Goal: Task Accomplishment & Management: Use online tool/utility

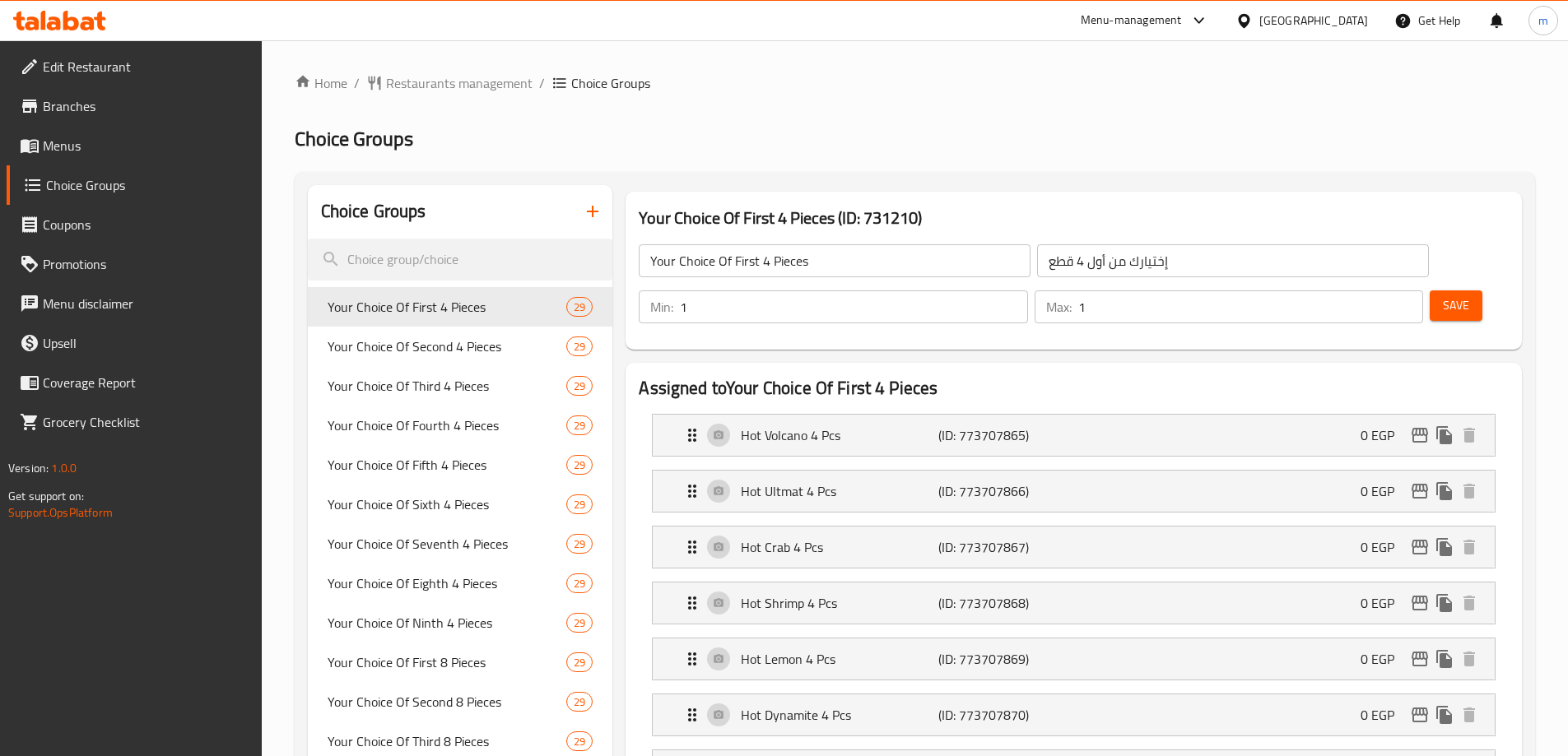
click at [497, 261] on div at bounding box center [784, 378] width 1568 height 756
click at [471, 262] on input "search" at bounding box center [460, 259] width 305 height 42
click at [389, 254] on input "search" at bounding box center [460, 259] width 305 height 42
paste input "Your Choice Of First 4 Pieces"
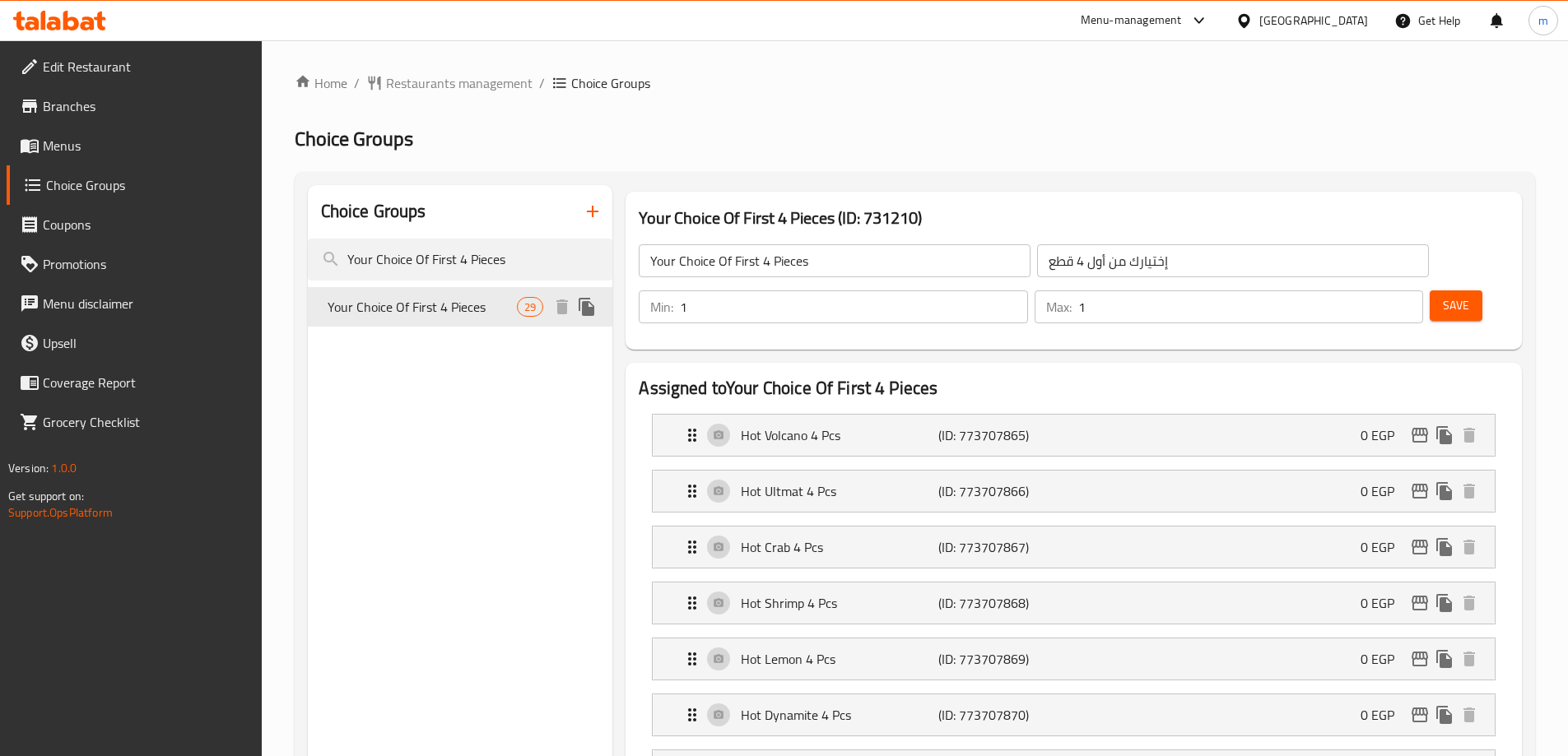
type input "Your Choice Of First 4 Pieces"
click at [460, 313] on span "Your Choice Of First 4 Pieces" at bounding box center [422, 307] width 190 height 20
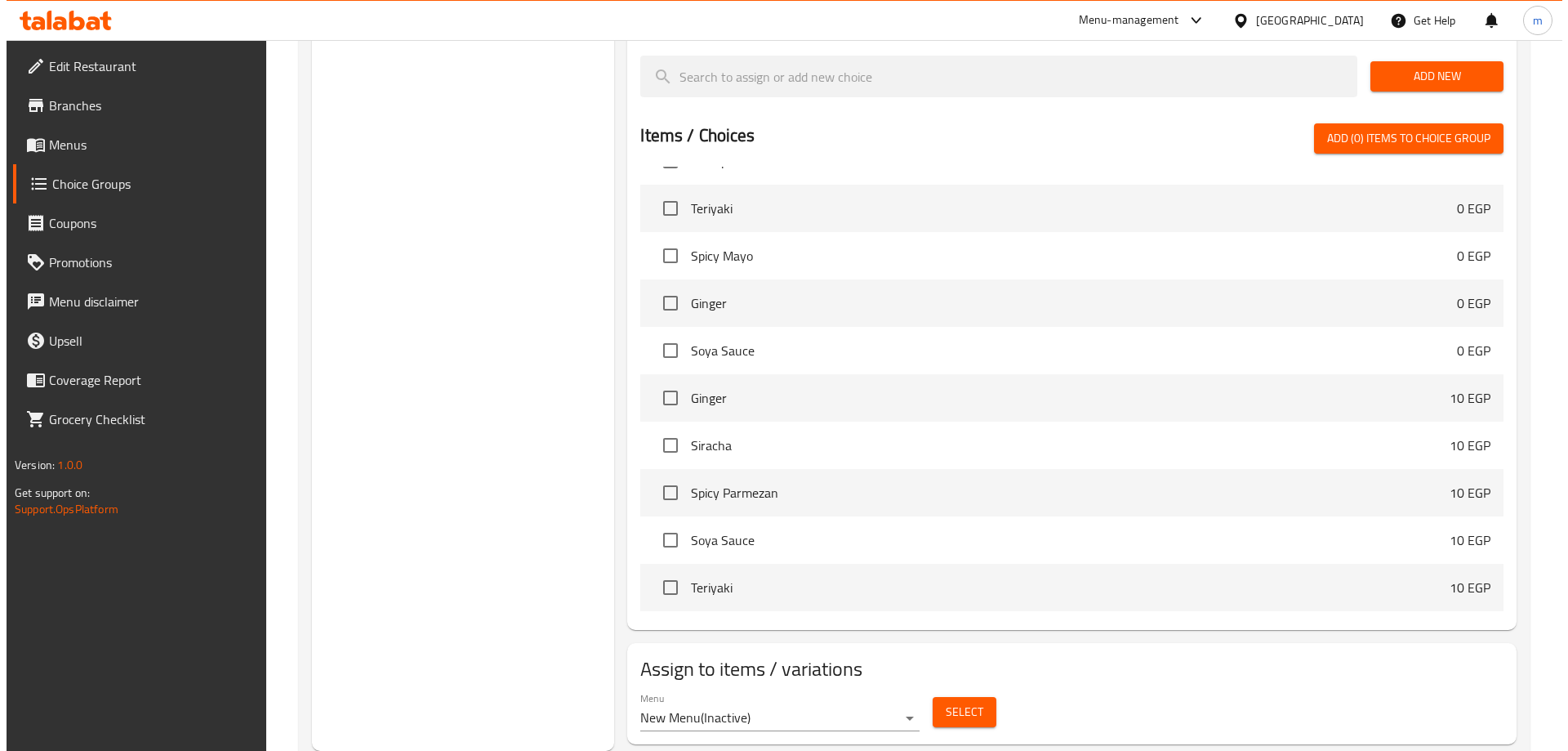
scroll to position [164, 0]
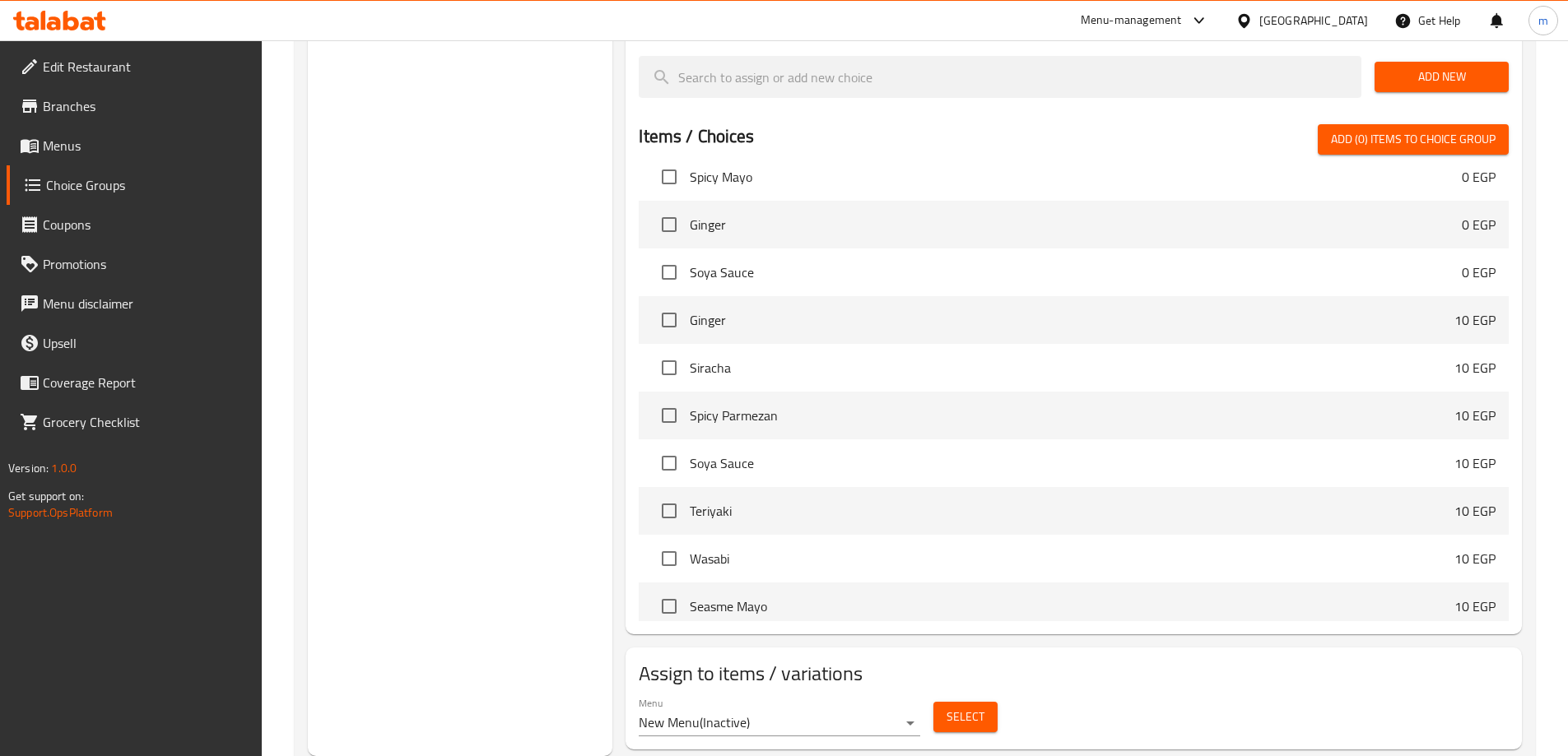
click at [966, 701] on button "Select" at bounding box center [965, 716] width 65 height 30
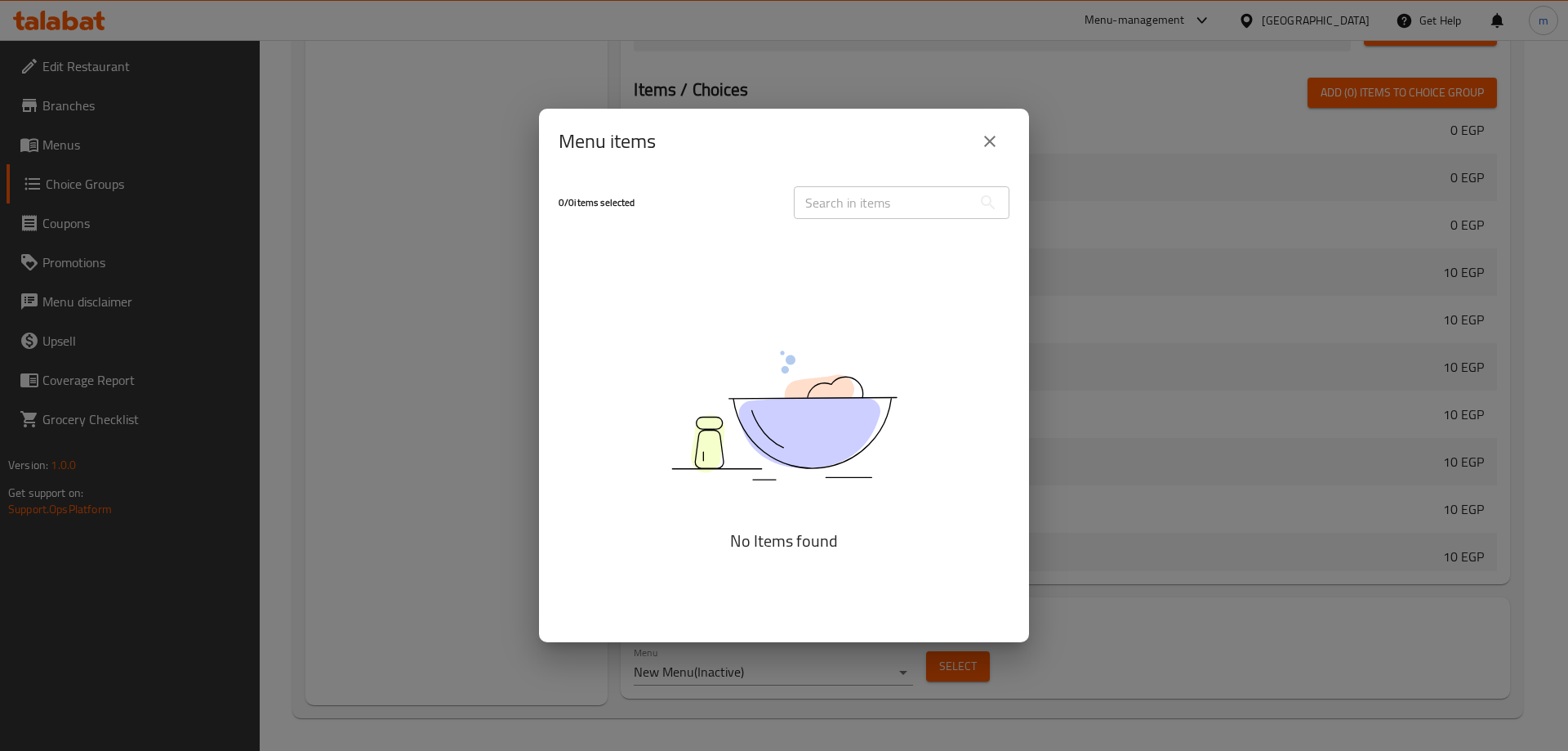
click at [1284, 201] on div "Menu items 0 / 0 items selected ​ No Items found" at bounding box center [784, 375] width 1568 height 751
click at [973, 139] on button "close" at bounding box center [989, 141] width 39 height 39
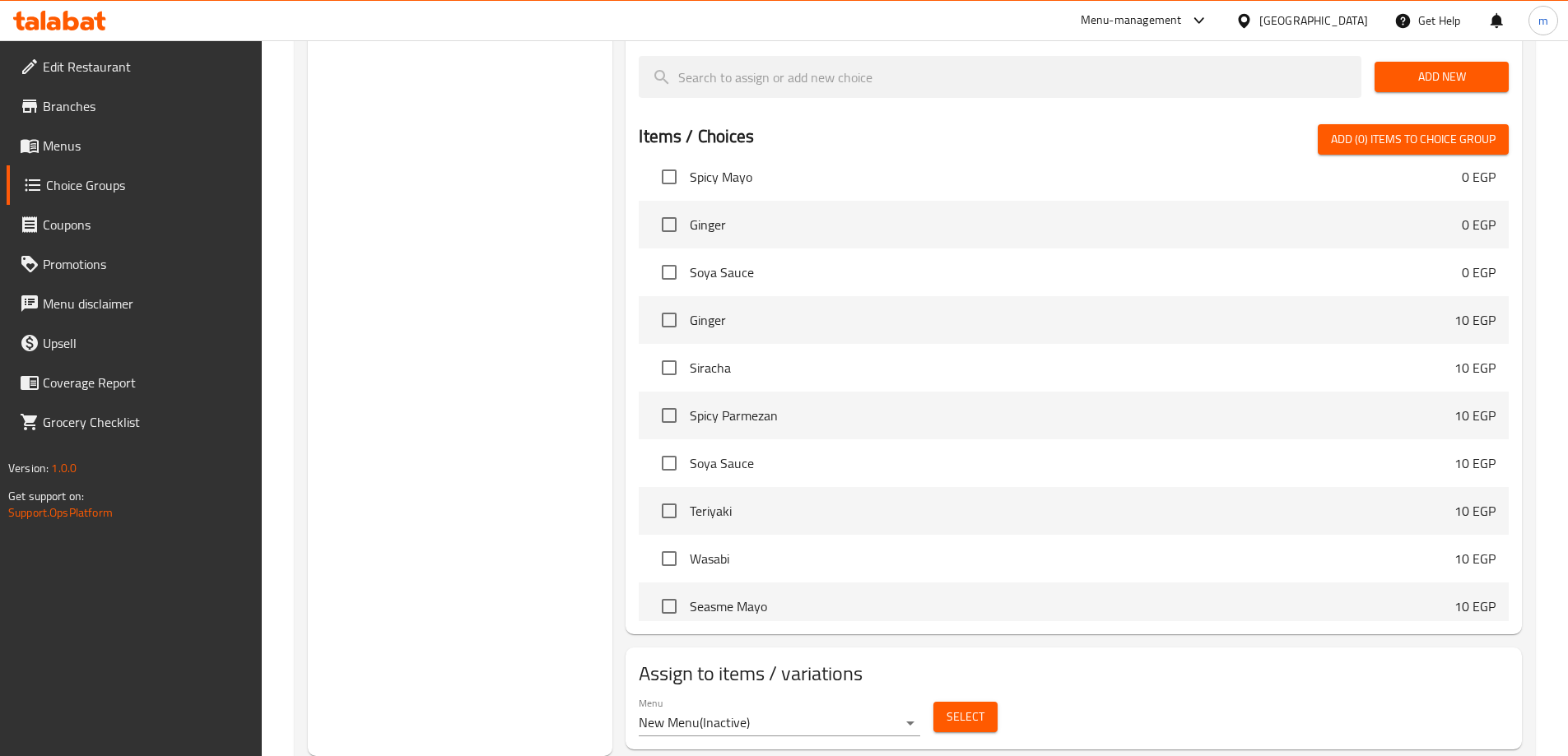
click at [990, 153] on li "Spicy Mayo 0 EGP" at bounding box center [1074, 176] width 870 height 47
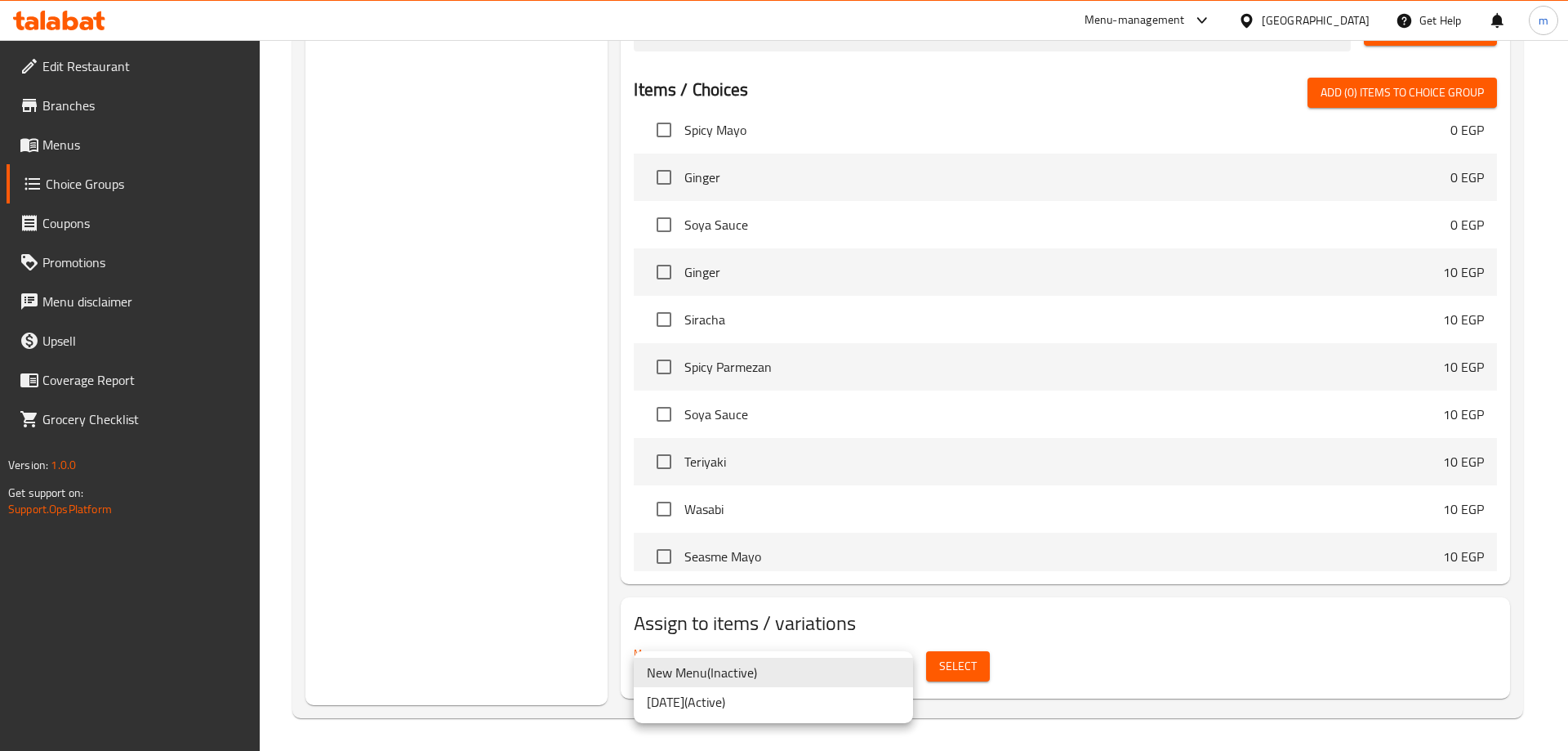
click at [754, 710] on li "[DATE] ( Active )" at bounding box center [773, 702] width 279 height 30
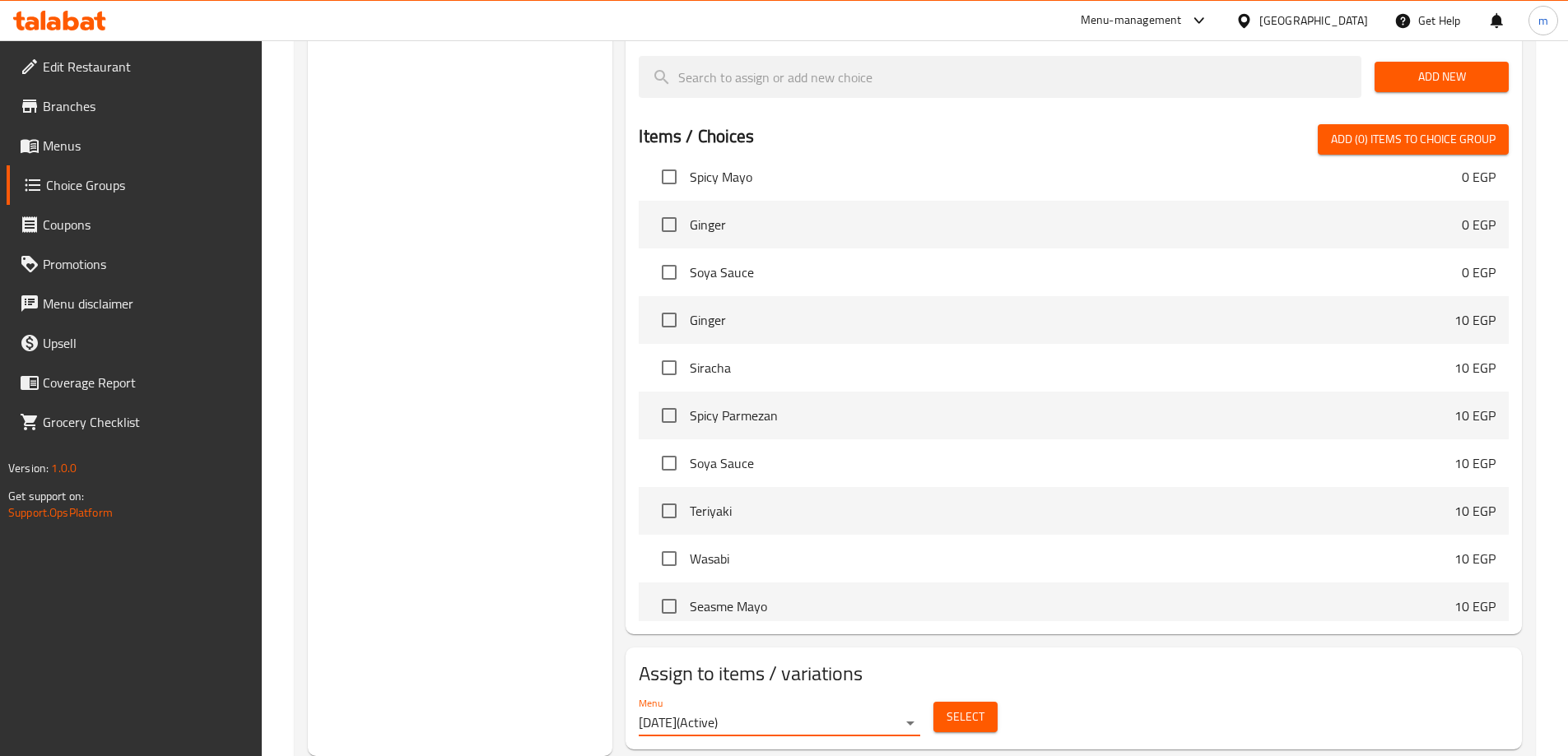
click at [956, 701] on button "Select" at bounding box center [965, 716] width 65 height 30
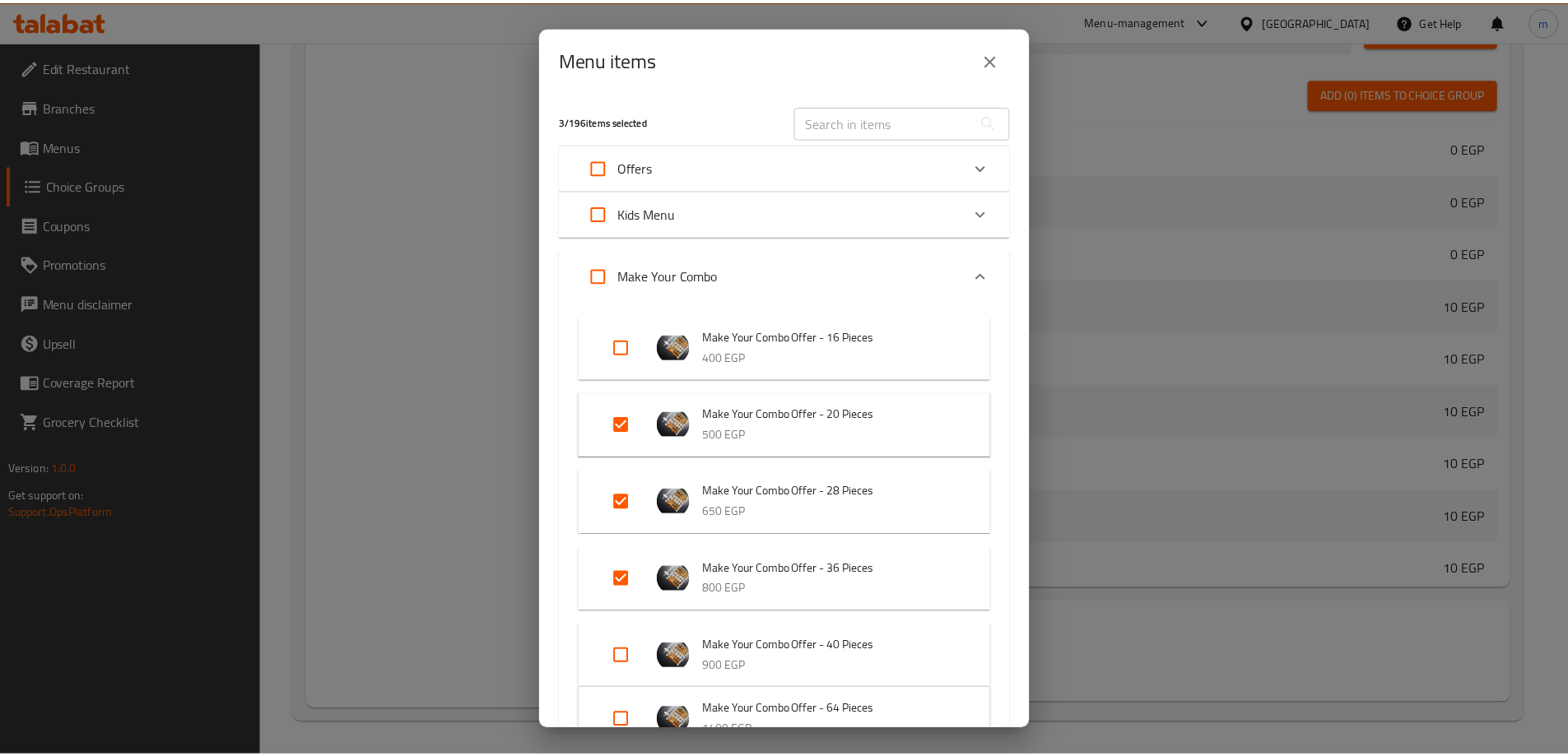
scroll to position [82, 0]
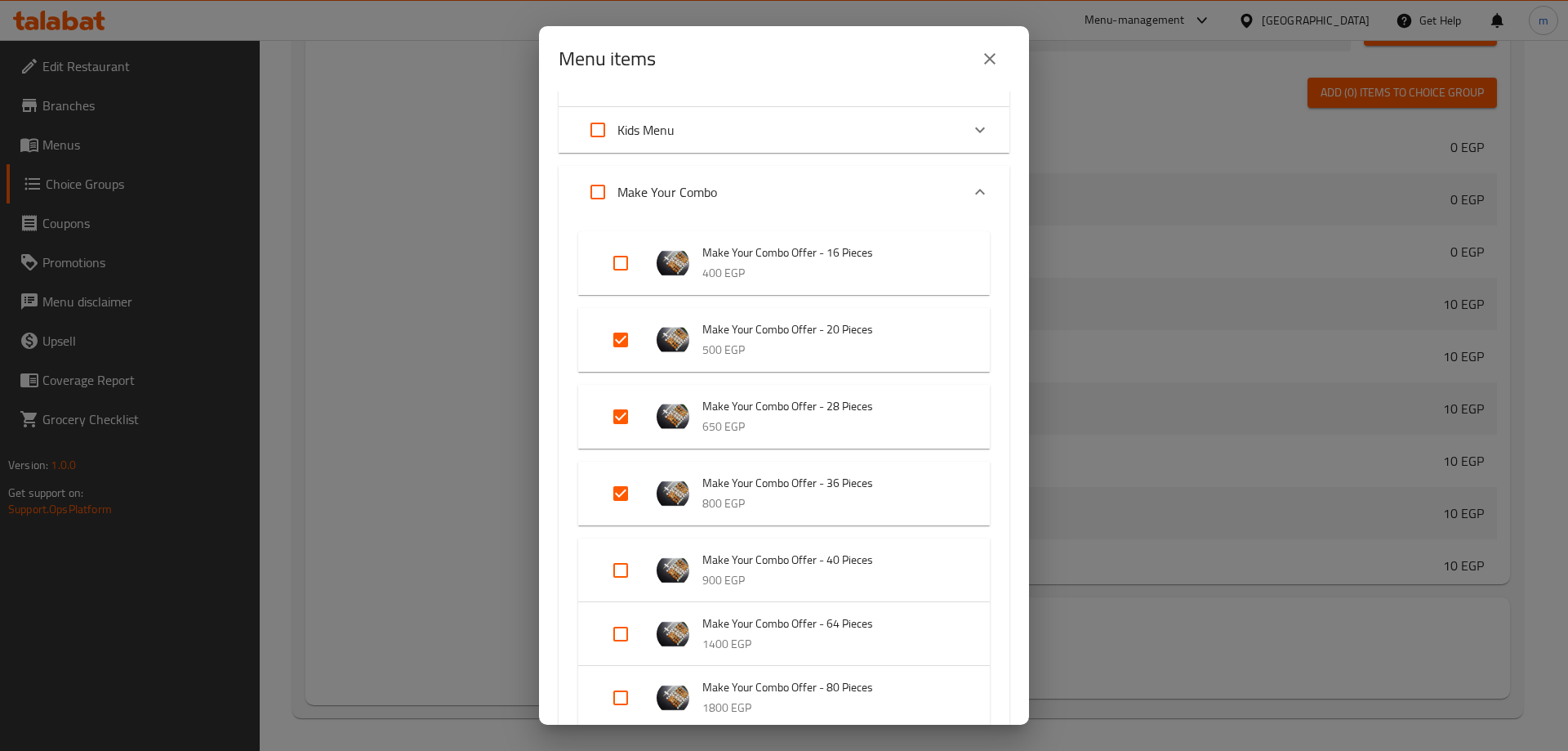
click at [483, 99] on div "Menu items 3 / 196 items selected ​ Offers Combo 16 Offer 490 EGP Combo 20 Offe…" at bounding box center [784, 375] width 1568 height 751
click at [994, 51] on icon "close" at bounding box center [990, 59] width 20 height 20
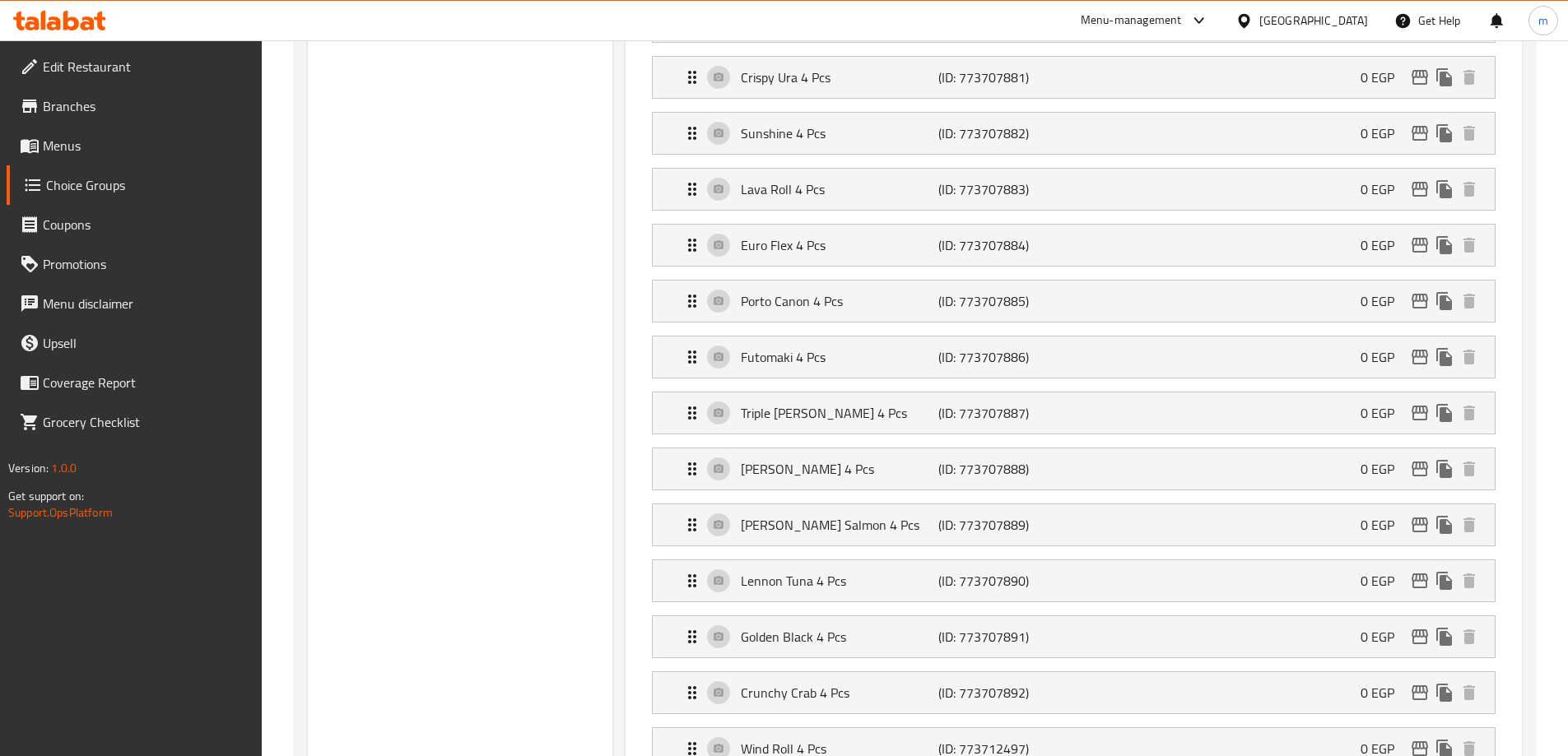
scroll to position [0, 0]
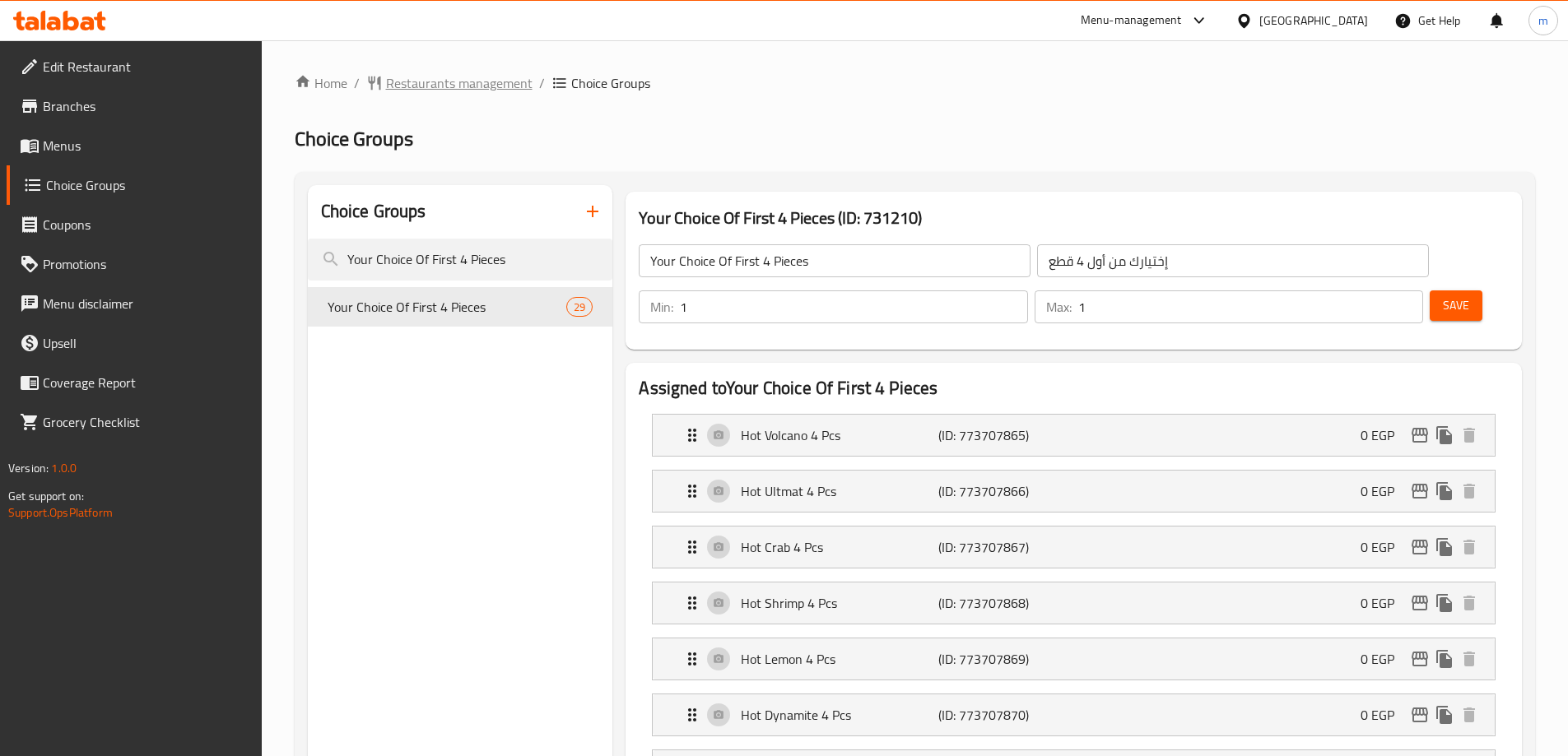
click at [463, 81] on span "Restaurants management" at bounding box center [459, 83] width 147 height 20
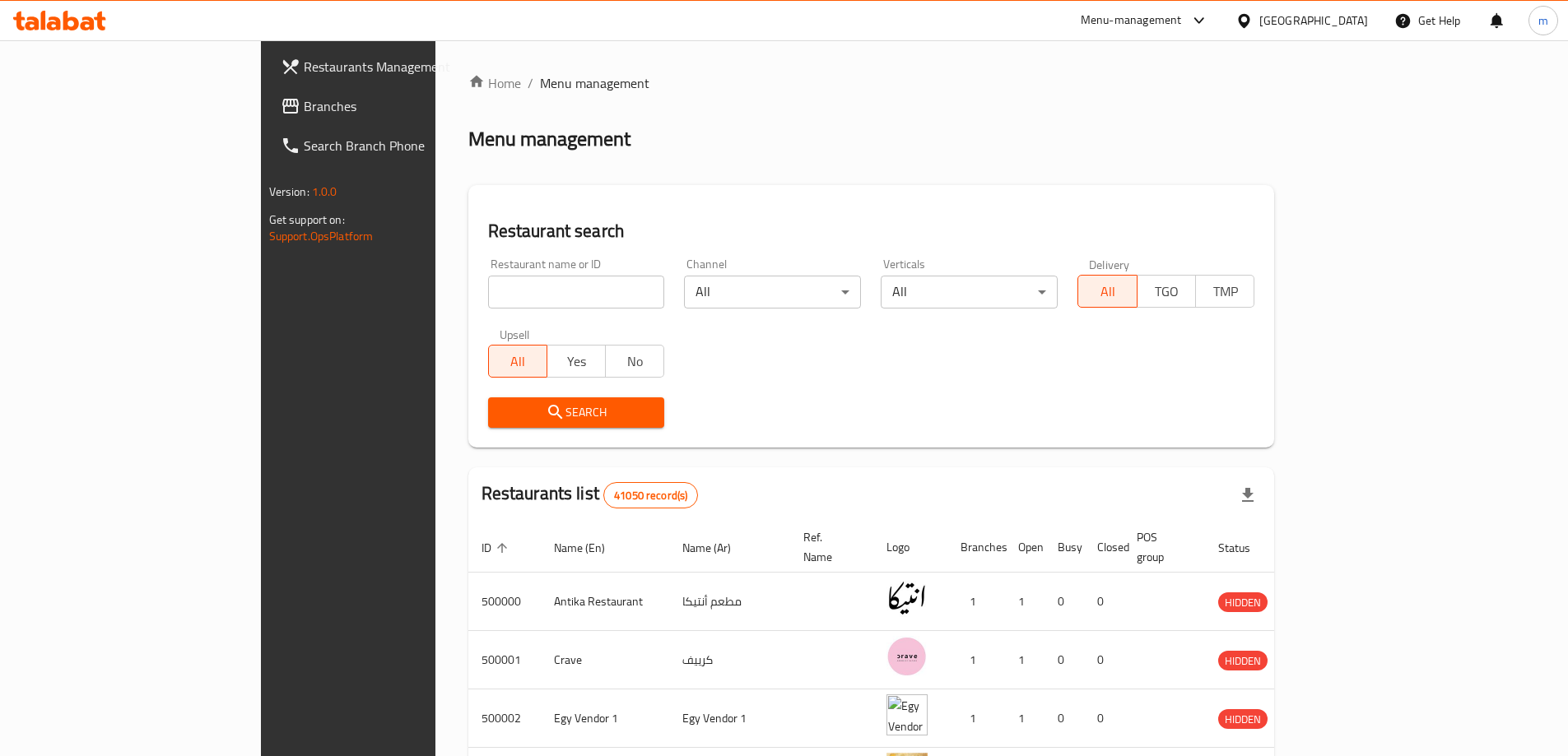
click at [261, 109] on div "Restaurants Management Branches Search Branch Phone Version: 1.0.0 Get support …" at bounding box center [784, 630] width 1047 height 1179
click at [304, 99] on span "Branches" at bounding box center [407, 106] width 206 height 20
